Goal: Check status: Check status

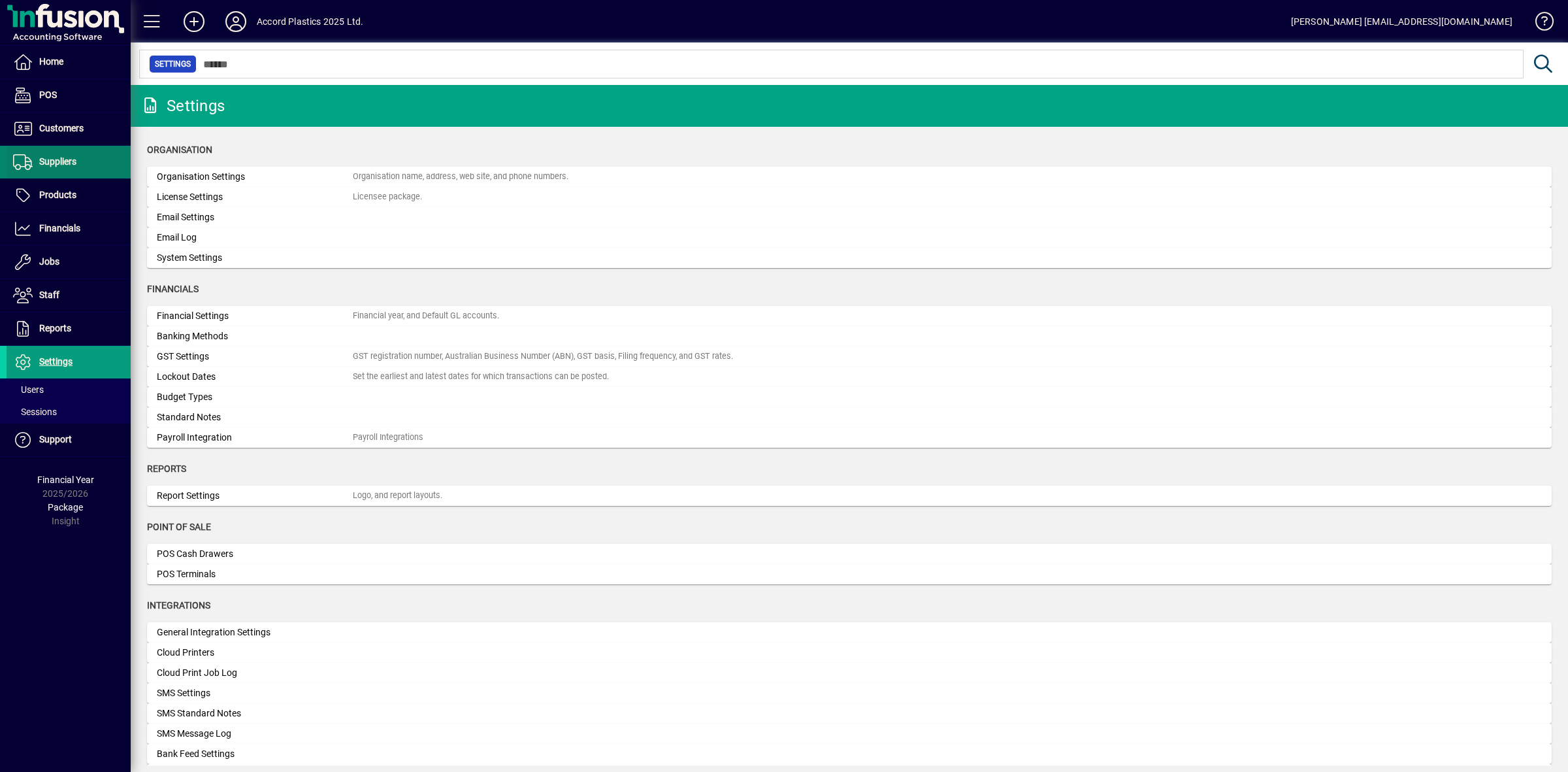
click at [53, 163] on span "Suppliers" at bounding box center [57, 161] width 37 height 10
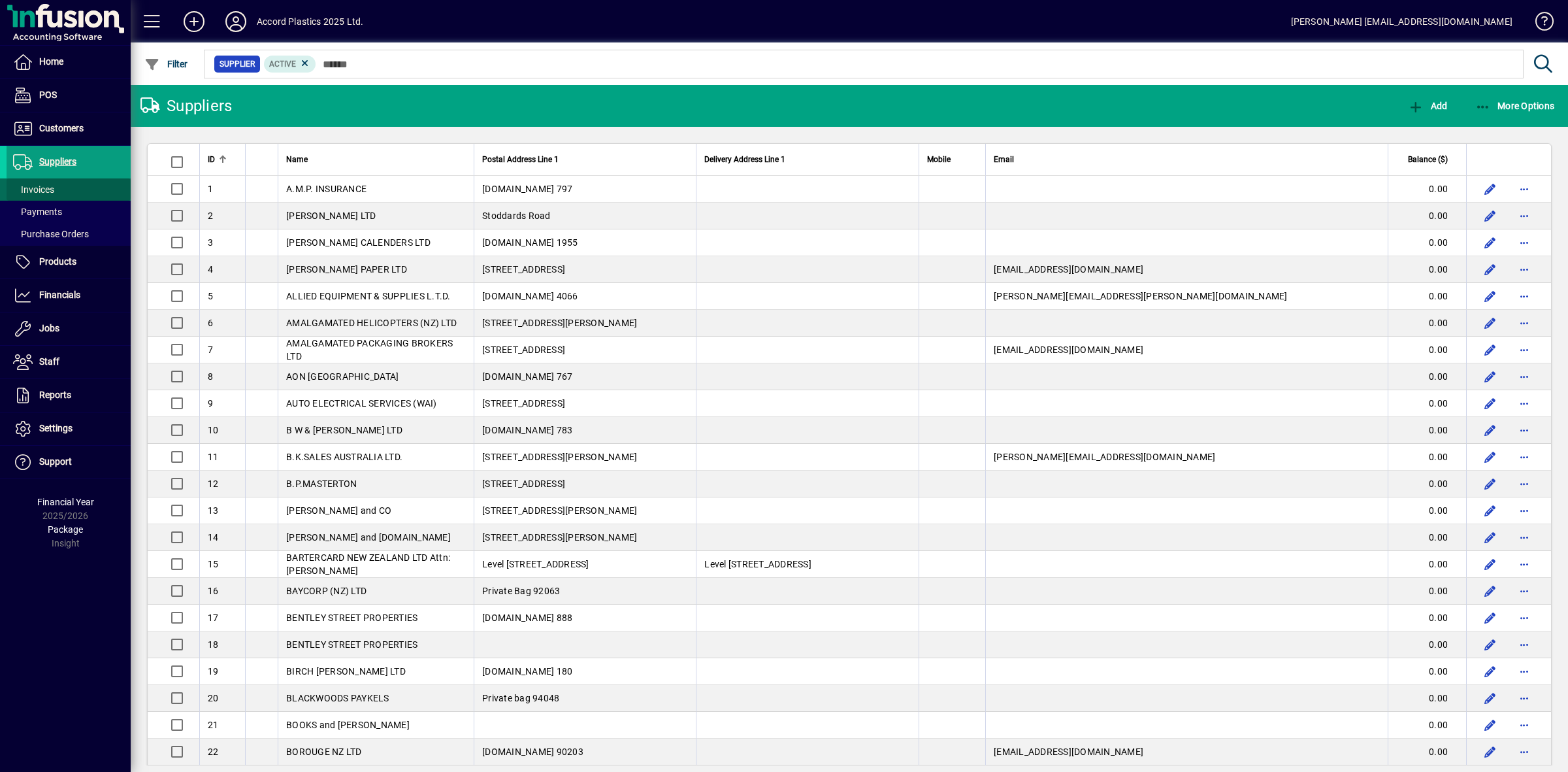
click at [43, 186] on span "Invoices" at bounding box center [33, 189] width 41 height 10
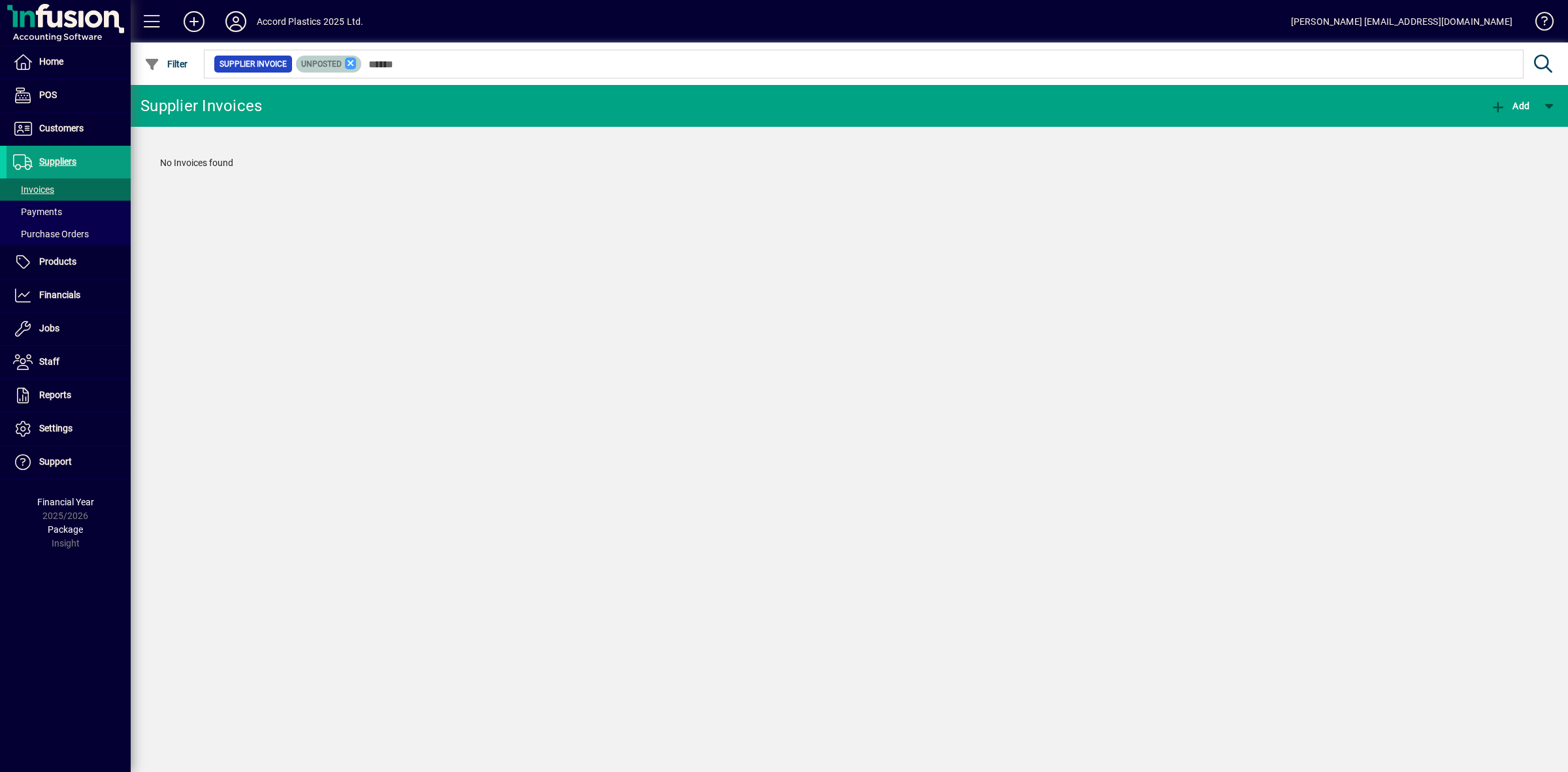
click at [346, 63] on icon at bounding box center [350, 64] width 11 height 11
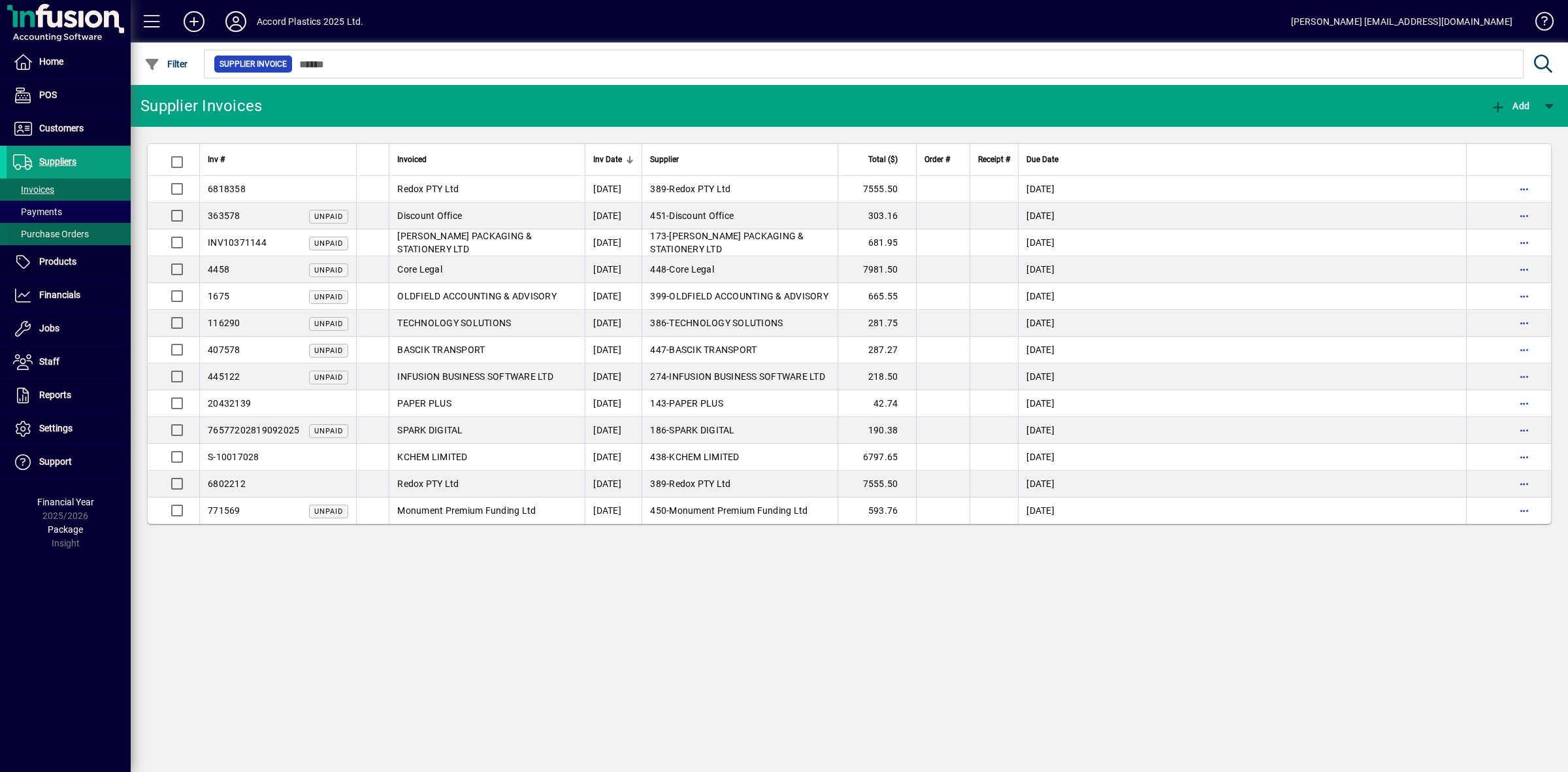
click at [61, 235] on span "Purchase Orders" at bounding box center [51, 234] width 76 height 10
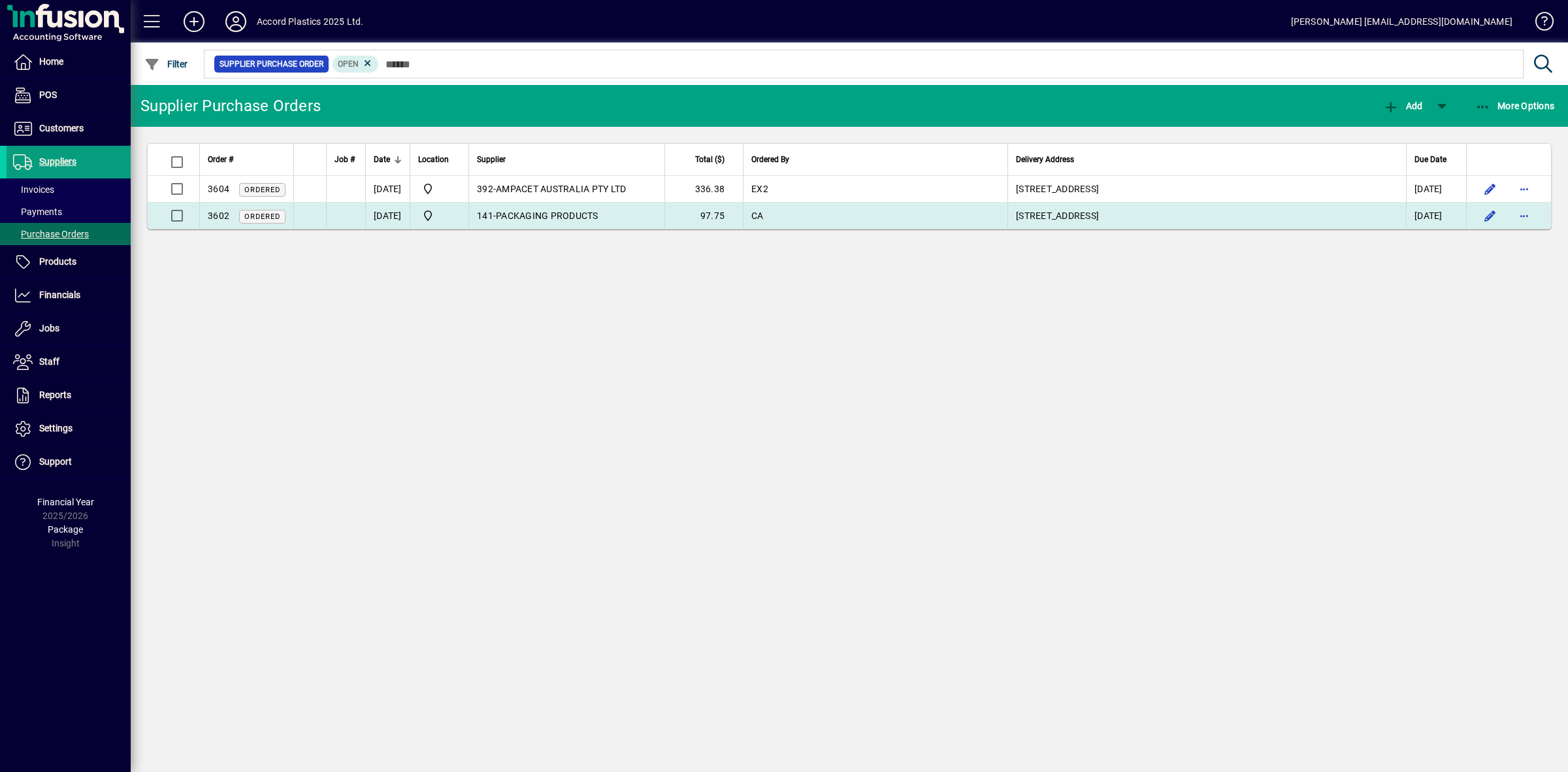
click at [644, 214] on td "141 - PACKAGING PRODUCTS" at bounding box center [567, 216] width 196 height 27
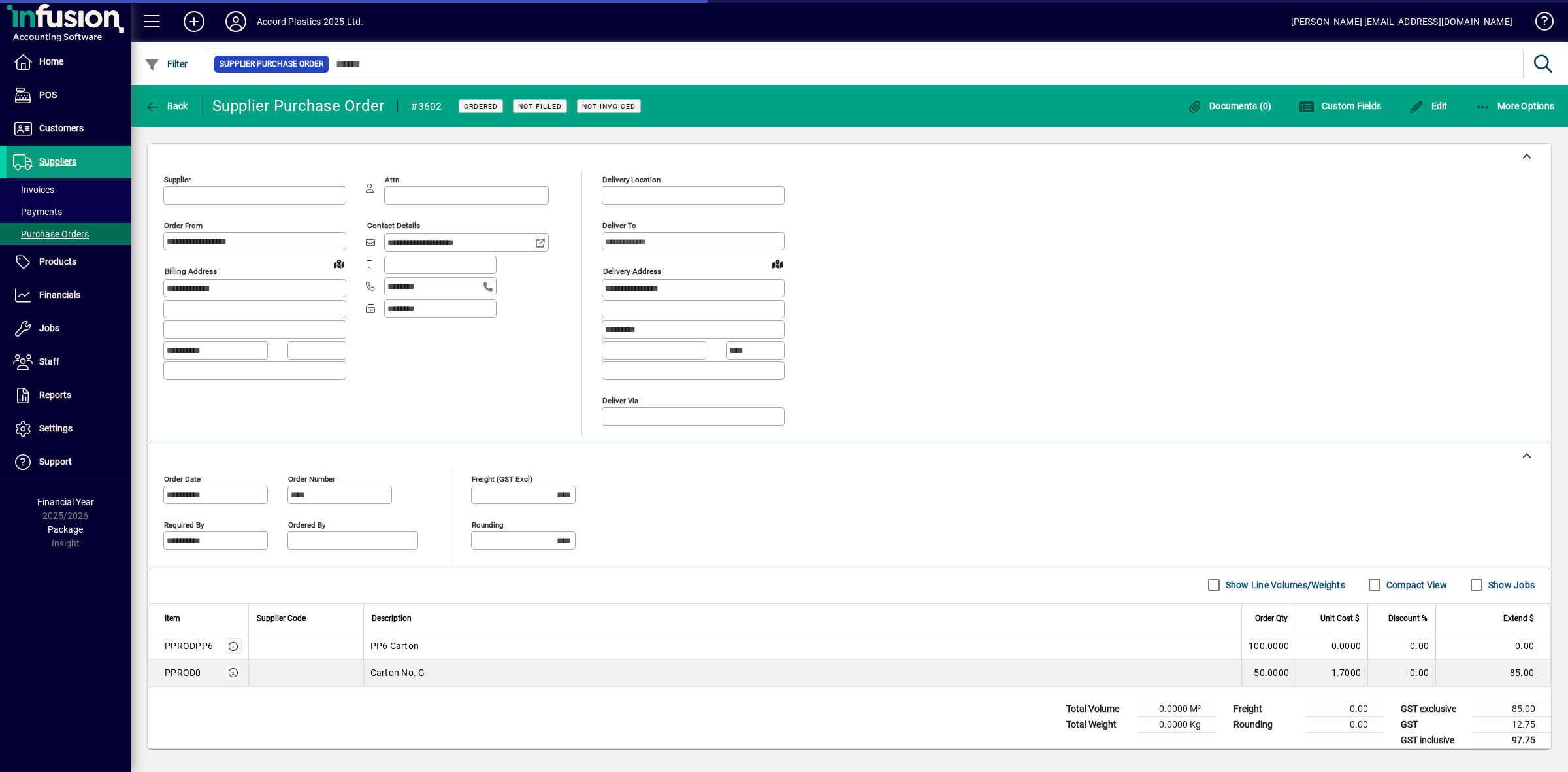
type input "**********"
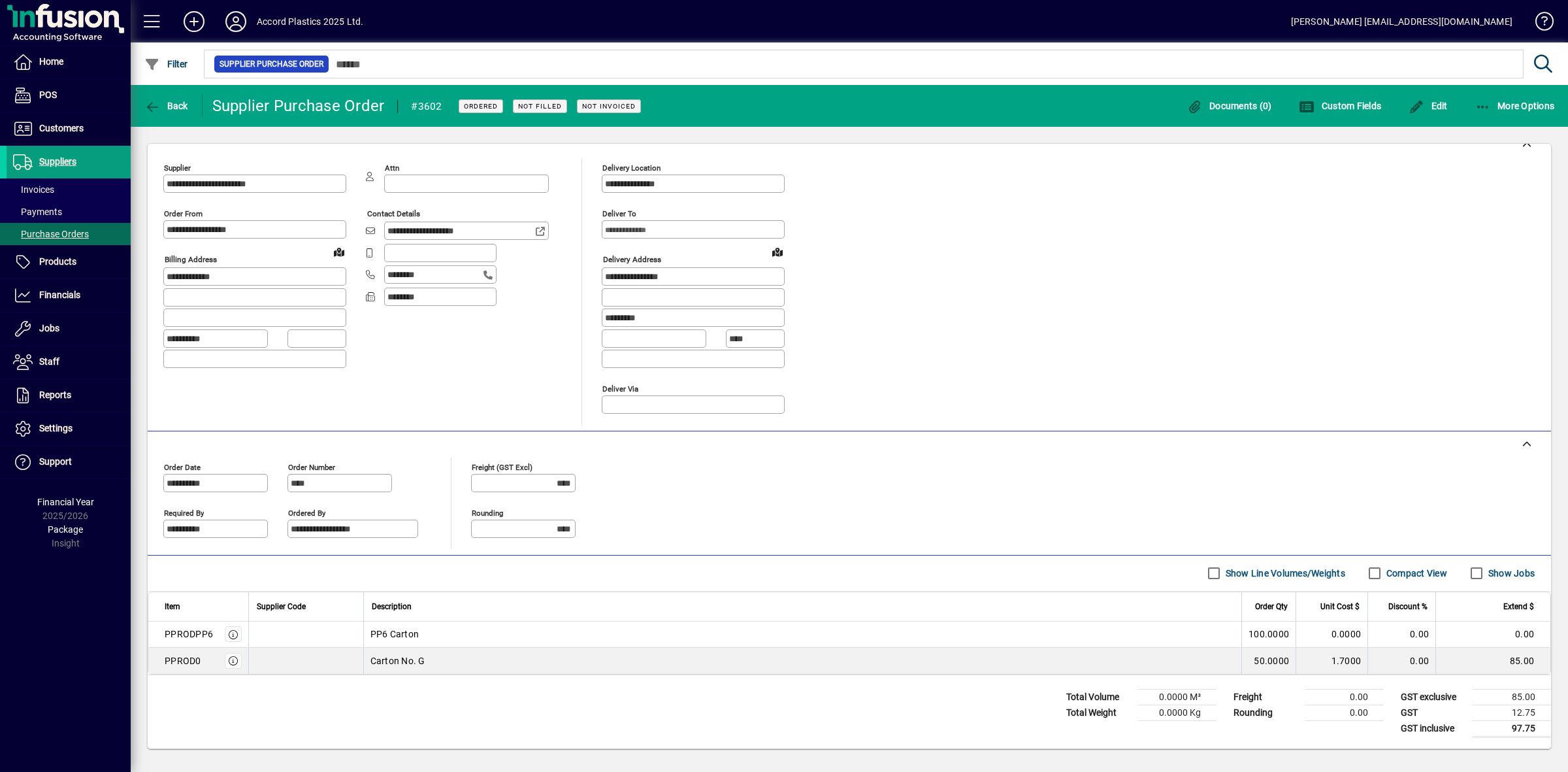
scroll to position [17, 0]
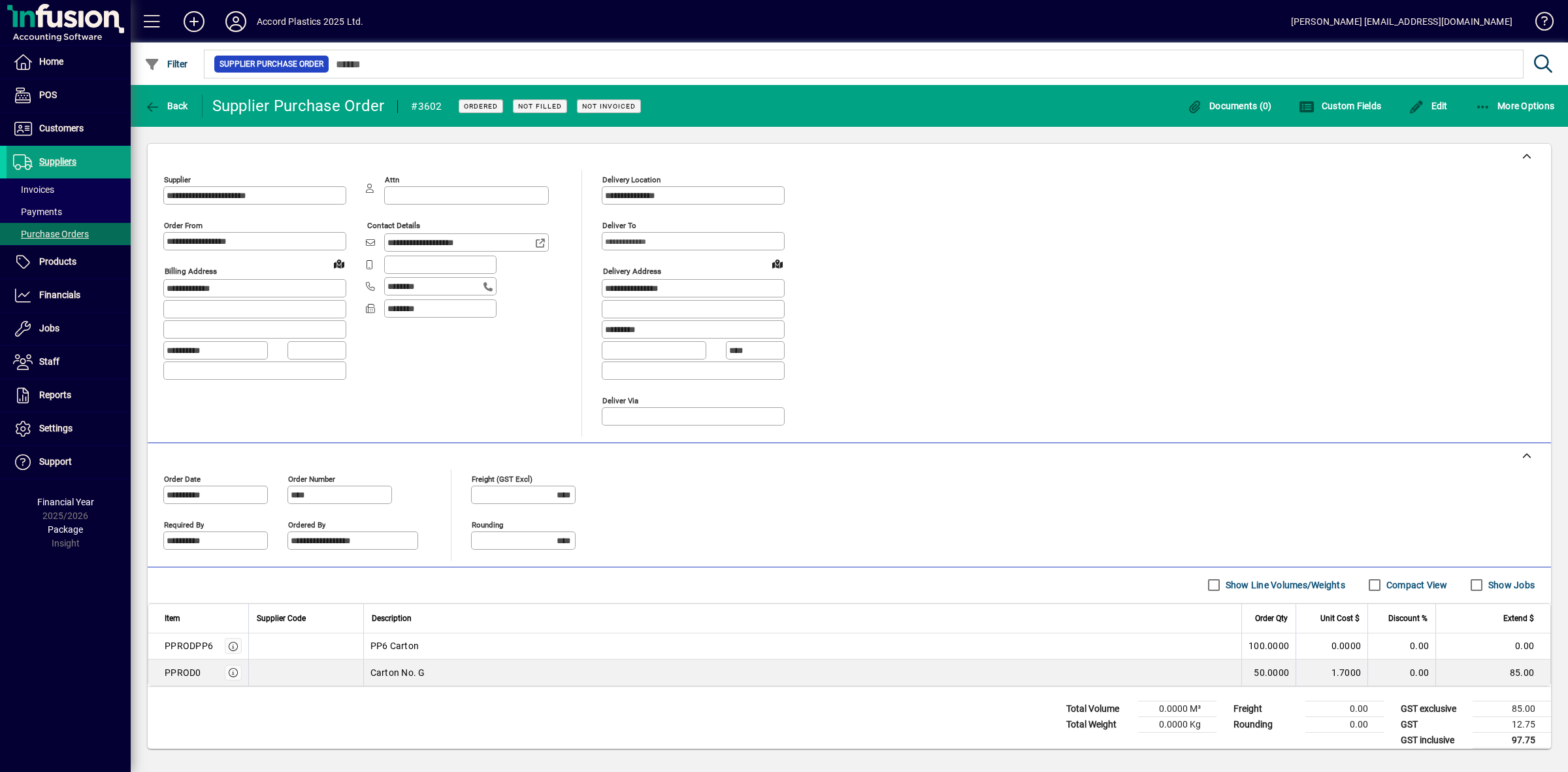
scroll to position [17, 0]
